Goal: Task Accomplishment & Management: Manage account settings

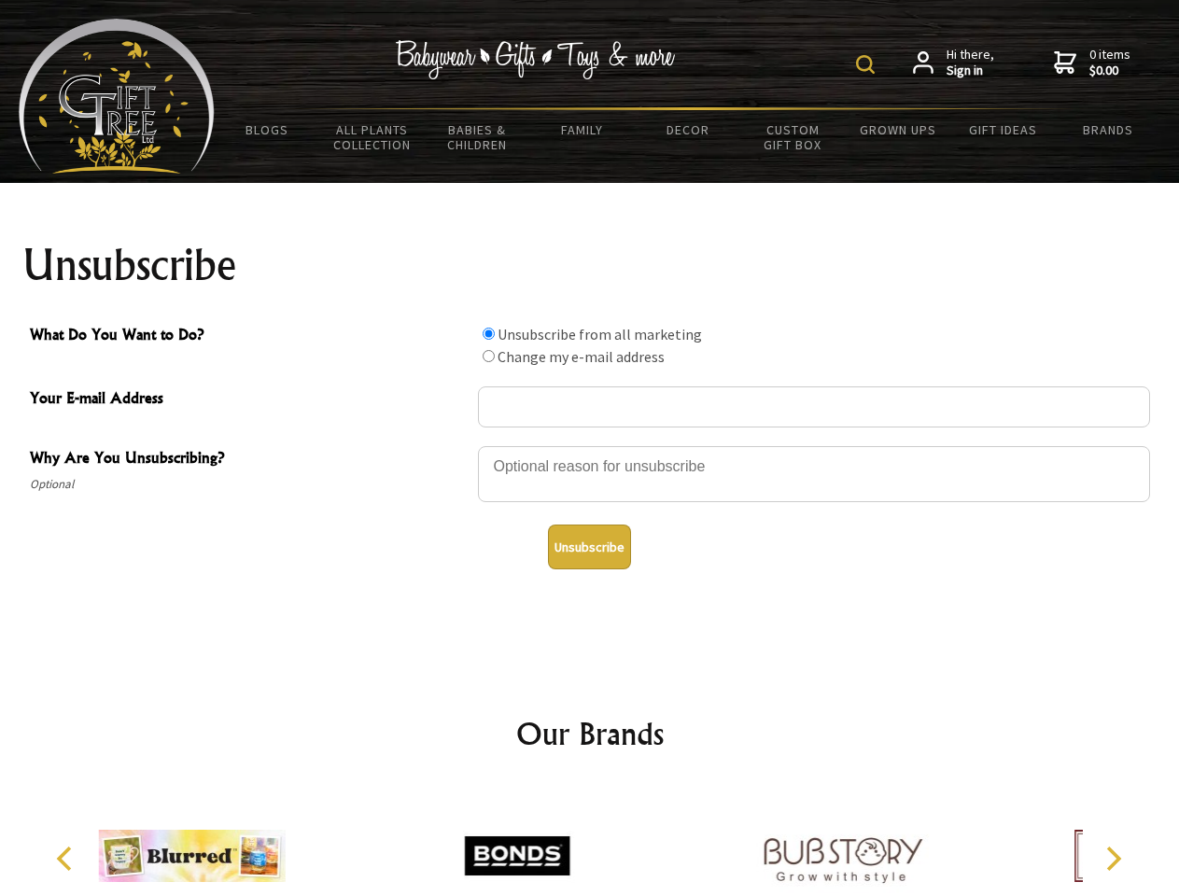
click at [868, 64] on img at bounding box center [865, 64] width 19 height 19
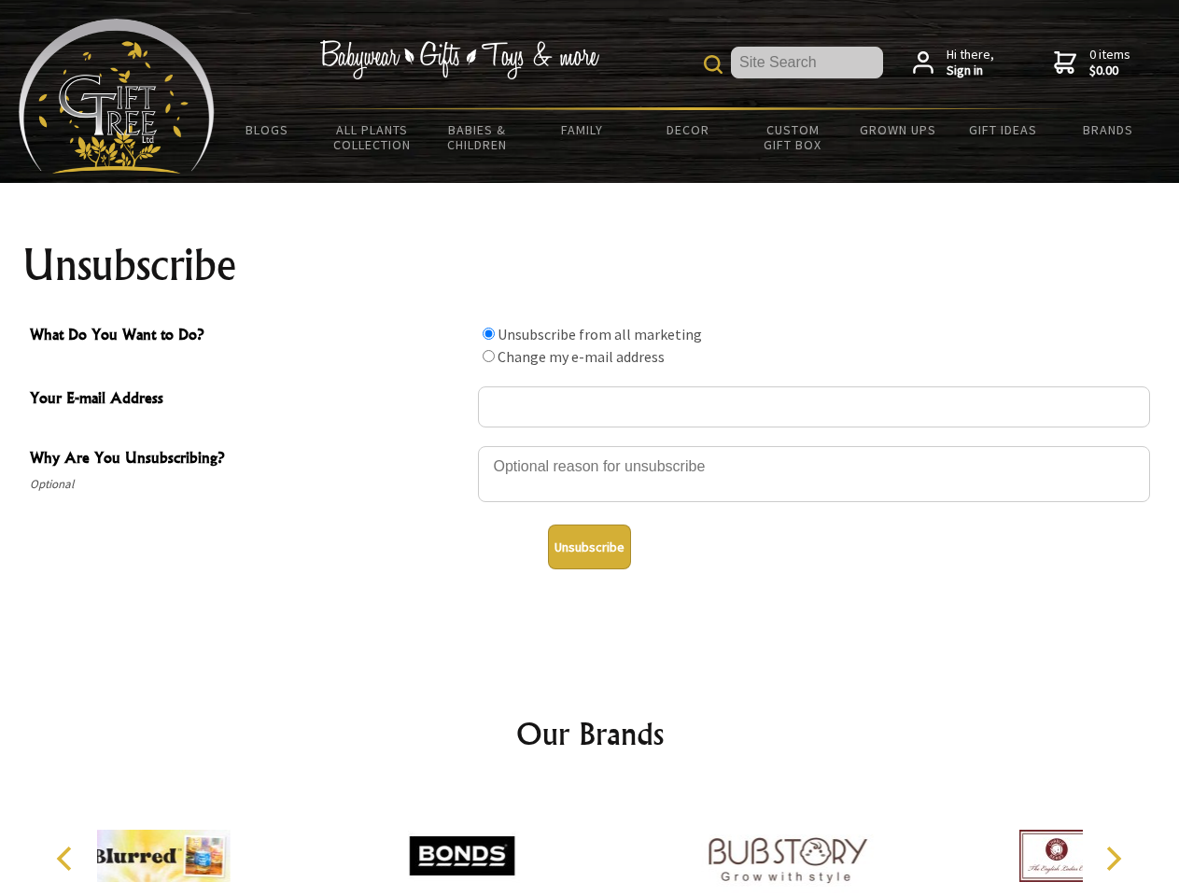
click at [590, 445] on div at bounding box center [814, 476] width 672 height 65
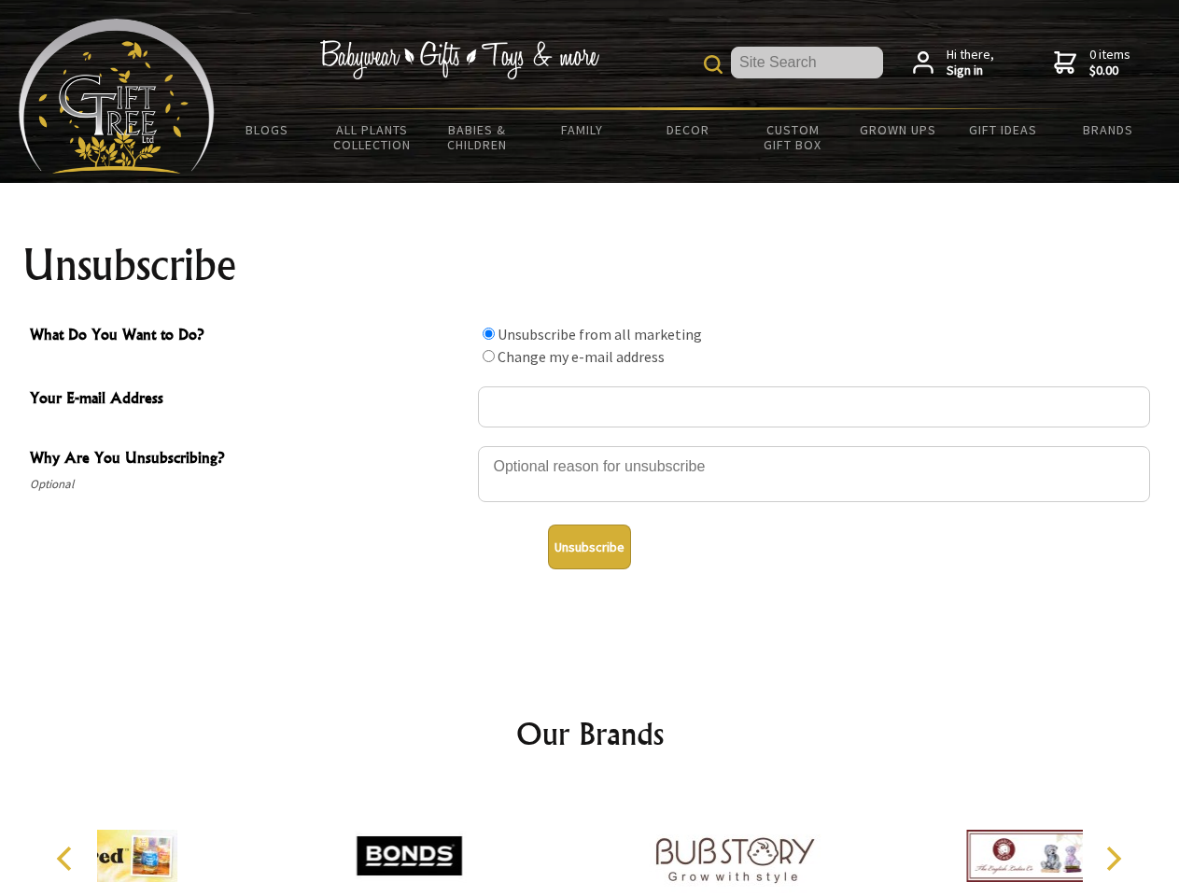
click at [488, 333] on input "What Do You Want to Do?" at bounding box center [489, 334] width 12 height 12
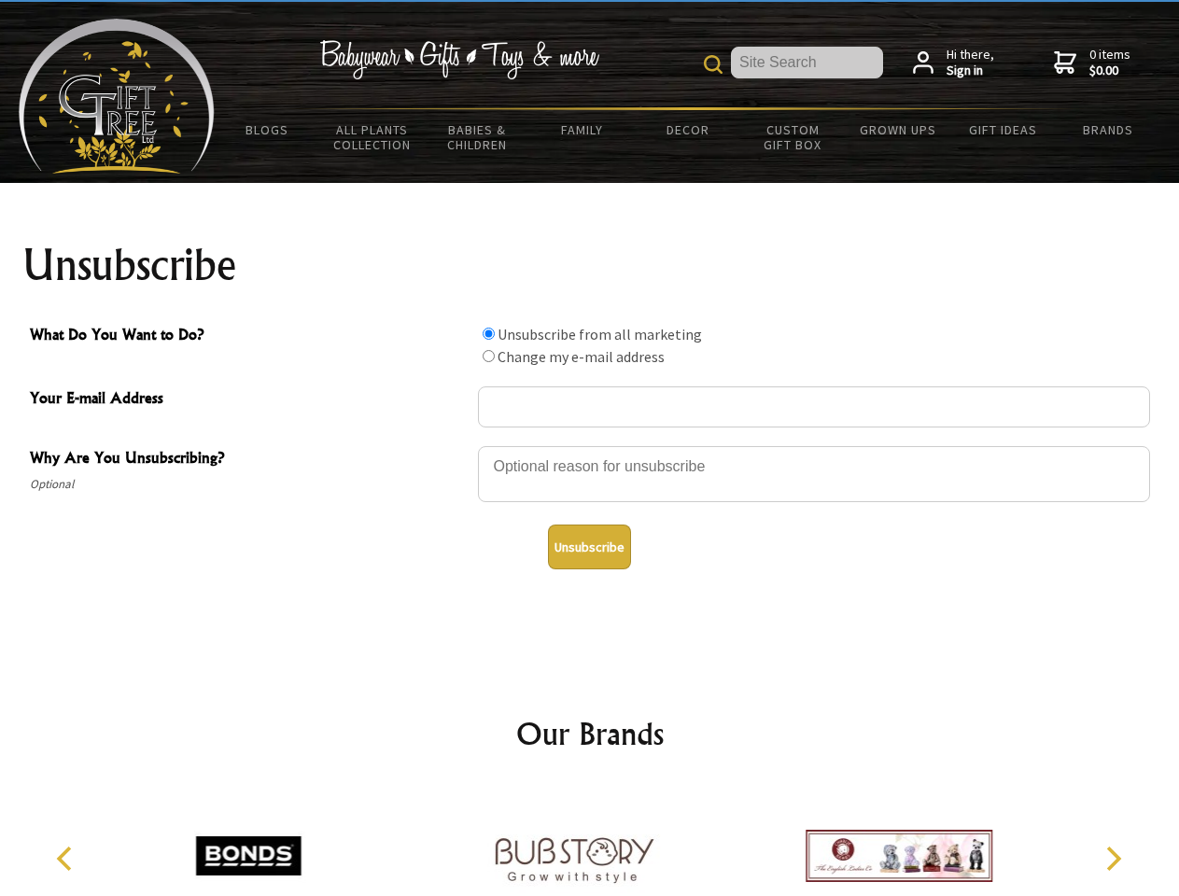
click at [488, 356] on input "What Do You Want to Do?" at bounding box center [489, 356] width 12 height 12
radio input "true"
click at [589, 547] on button "Unsubscribe" at bounding box center [589, 547] width 83 height 45
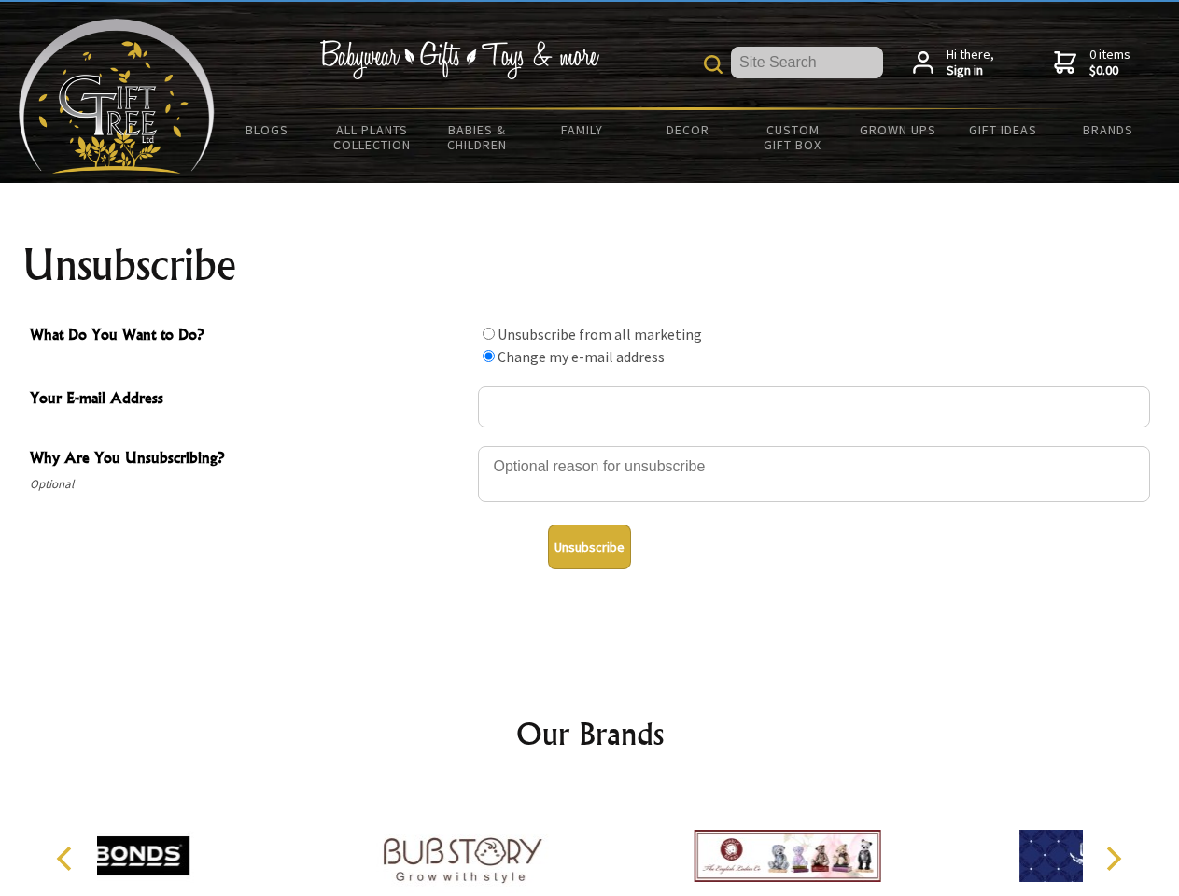
click at [590, 841] on div at bounding box center [462, 859] width 325 height 146
click at [67, 859] on icon "Previous" at bounding box center [66, 859] width 24 height 24
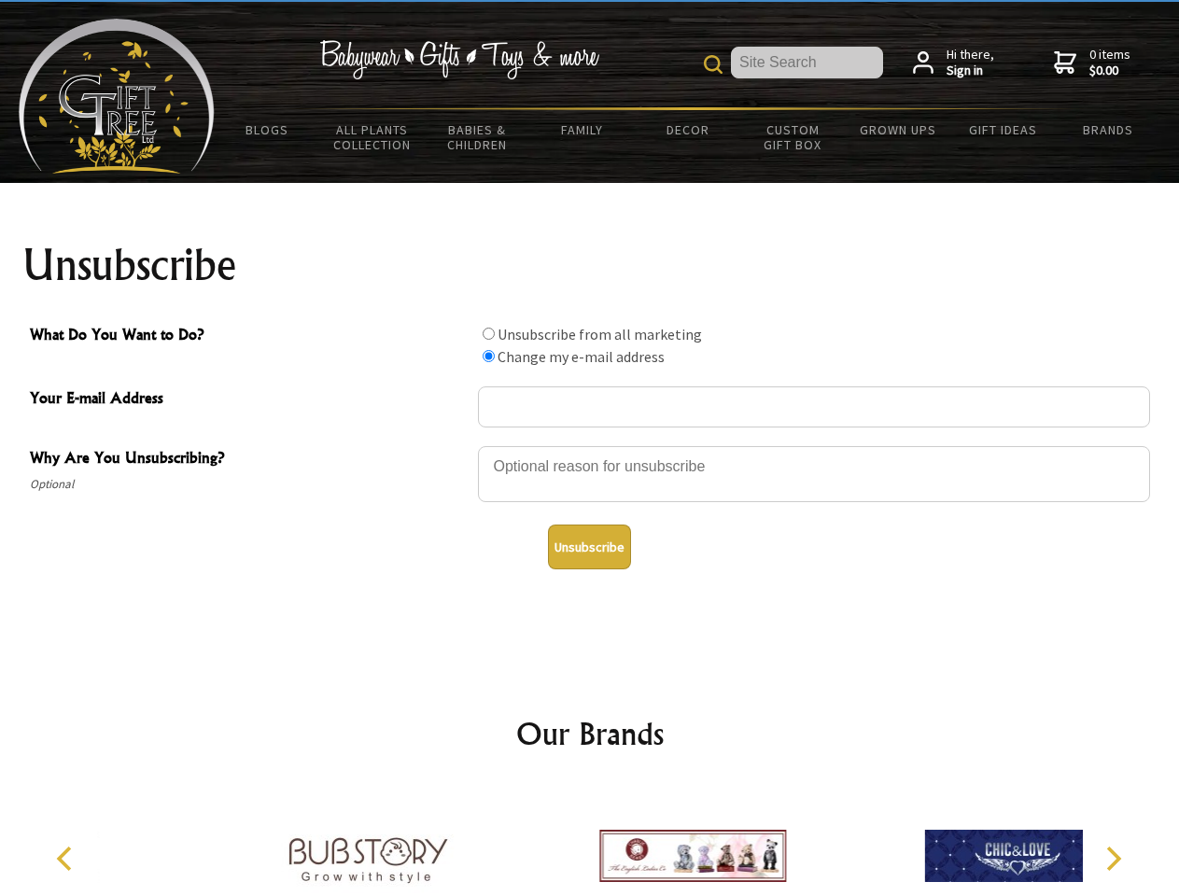
click at [1113, 859] on icon "Next" at bounding box center [1112, 859] width 24 height 24
